Goal: Task Accomplishment & Management: Manage account settings

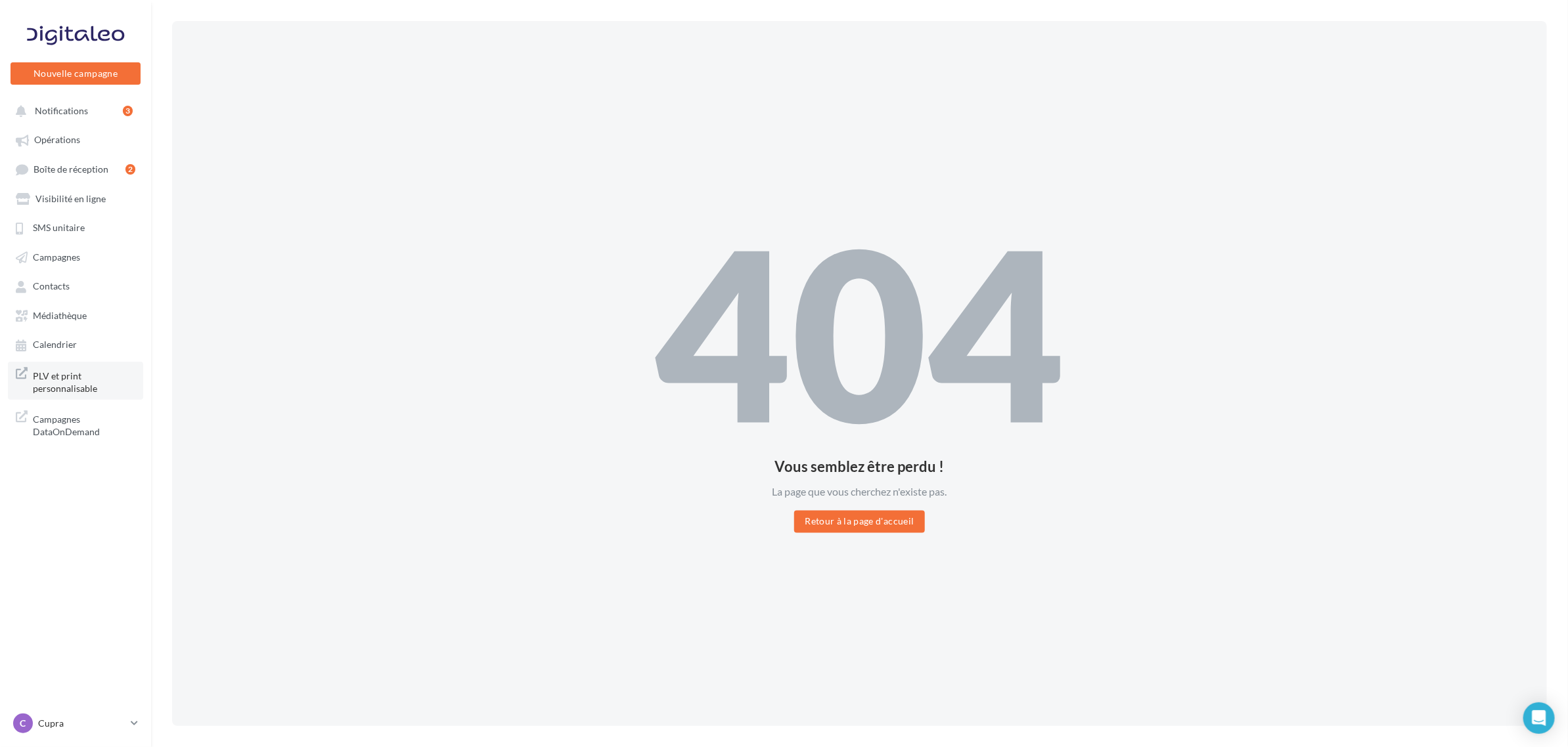
click at [76, 376] on span "PLV et print personnalisable" at bounding box center [83, 381] width 102 height 28
click at [97, 167] on span "Boîte de réception" at bounding box center [71, 169] width 75 height 11
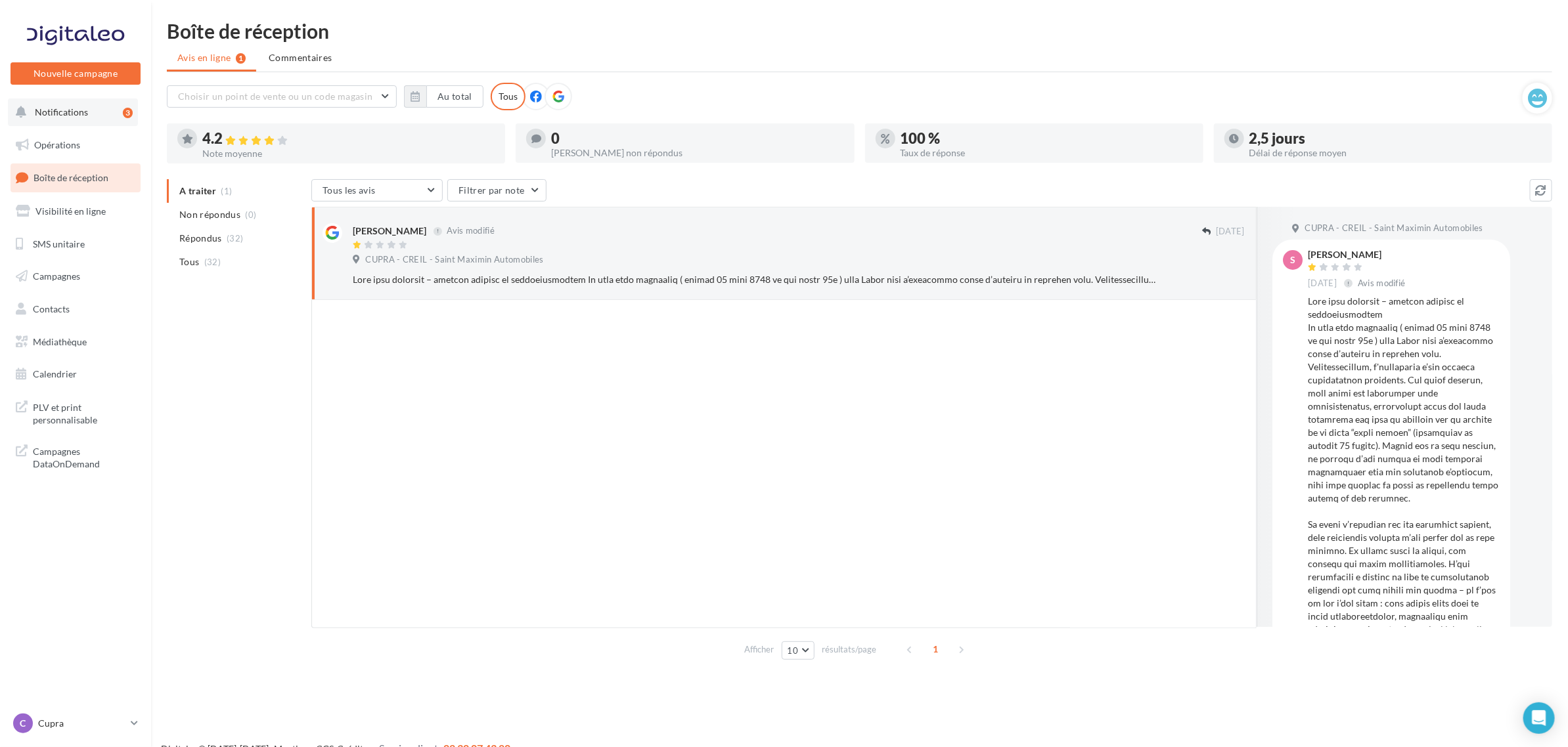
click at [79, 115] on span "Notifications" at bounding box center [61, 112] width 54 height 11
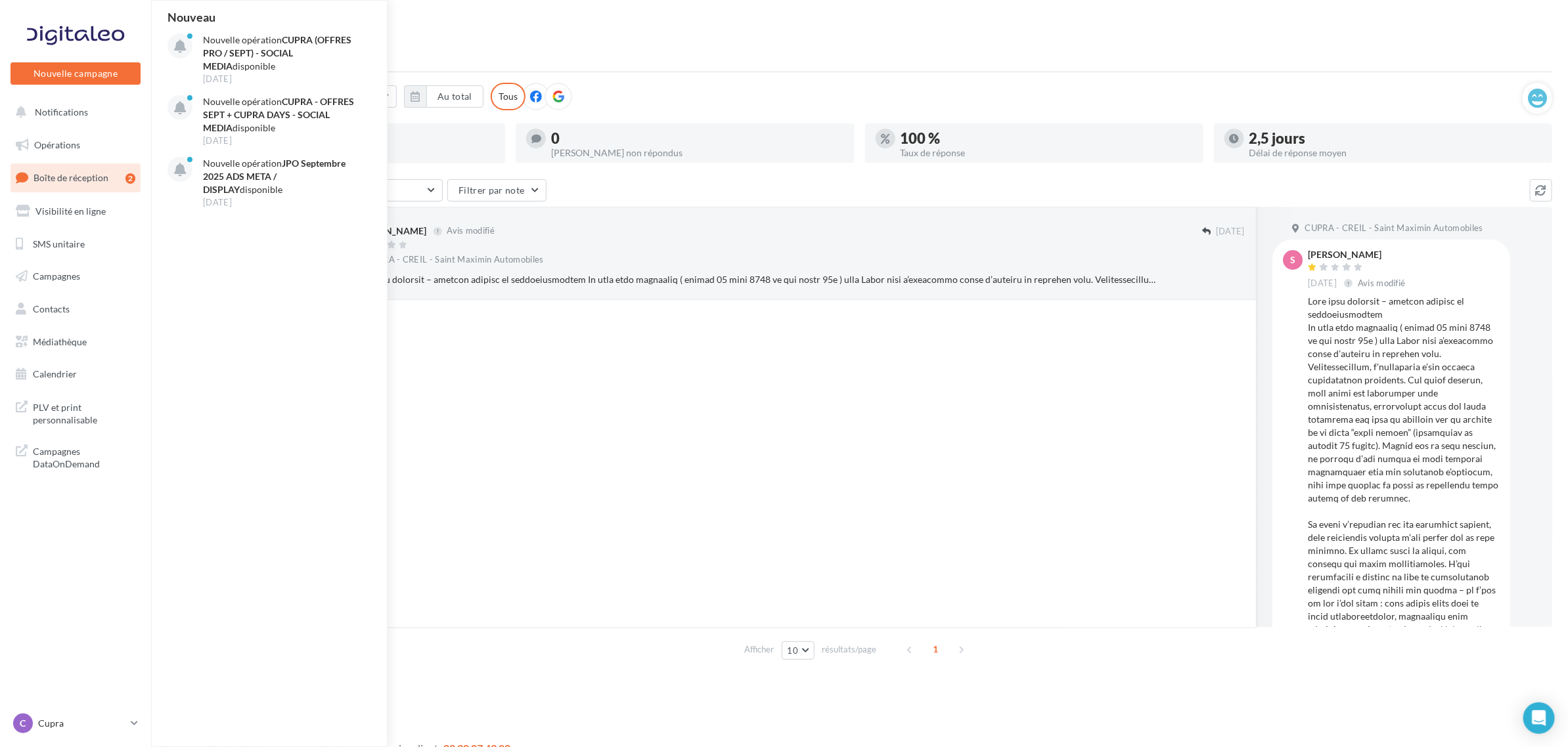
click at [519, 28] on div "Boîte de réception" at bounding box center [859, 31] width 1385 height 19
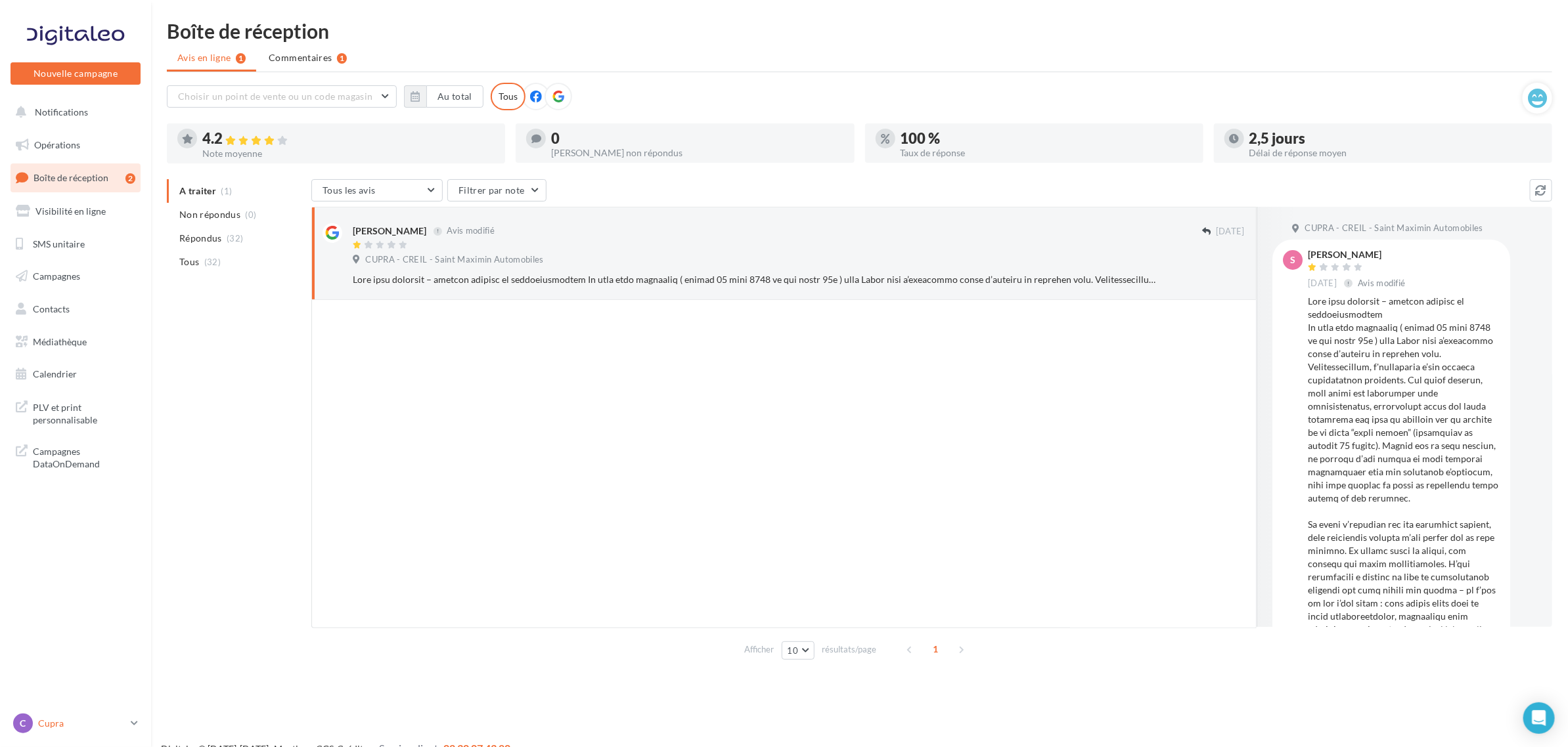
click at [65, 726] on p "Cupra" at bounding box center [82, 723] width 88 height 13
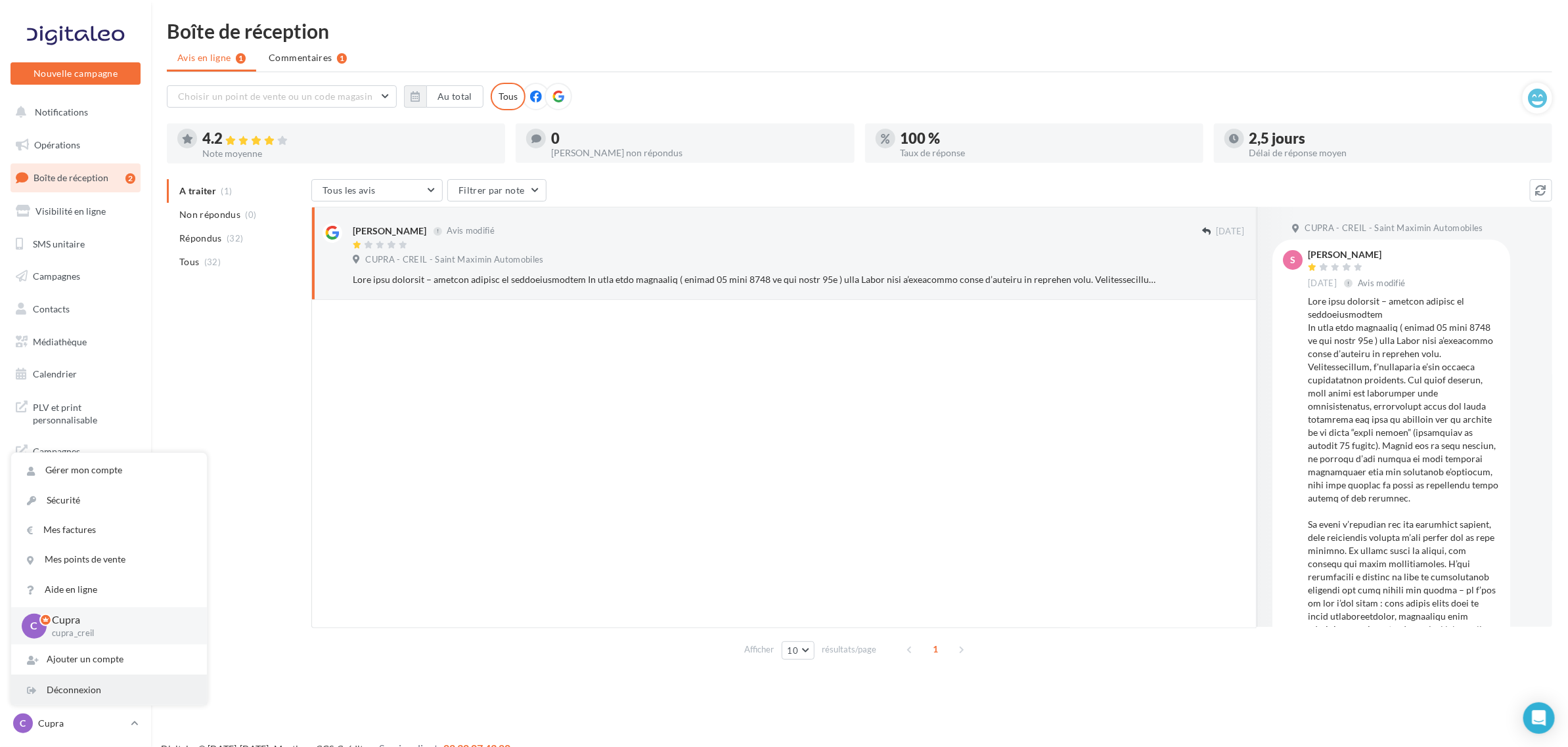
click at [88, 687] on div "Déconnexion" at bounding box center [109, 690] width 196 height 30
